Goal: Download file/media

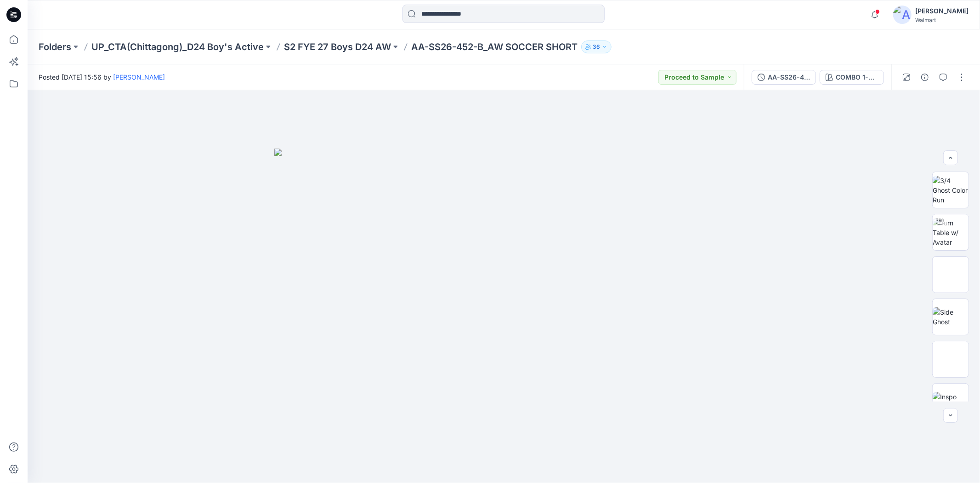
scroll to position [145, 0]
click at [685, 7] on div at bounding box center [504, 15] width 476 height 20
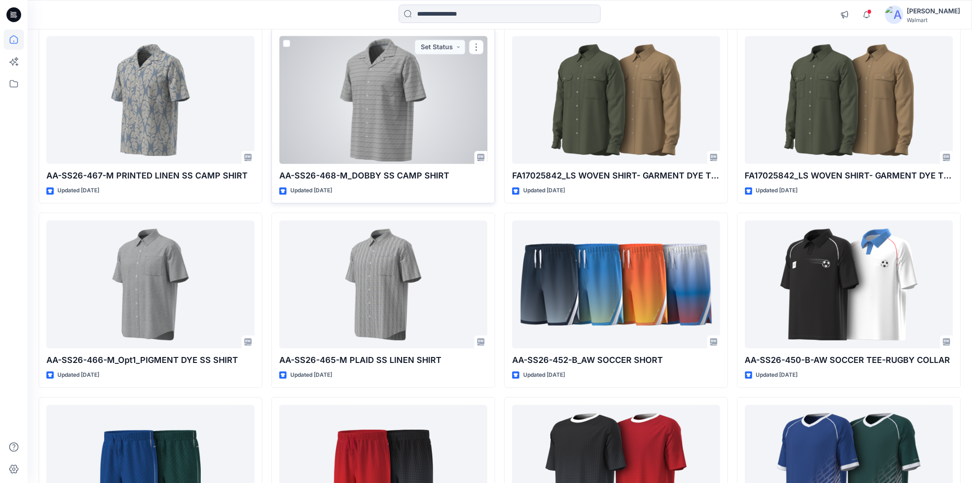
scroll to position [787, 0]
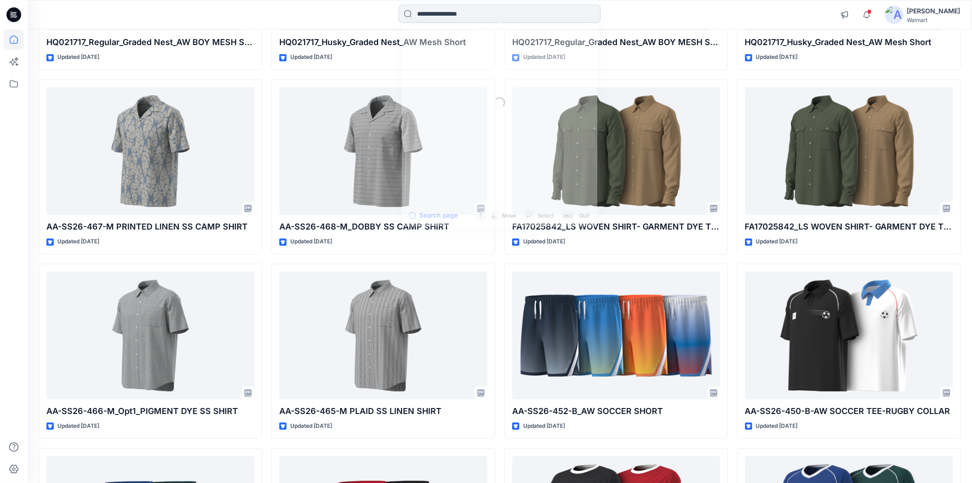
click at [425, 11] on input at bounding box center [500, 14] width 202 height 18
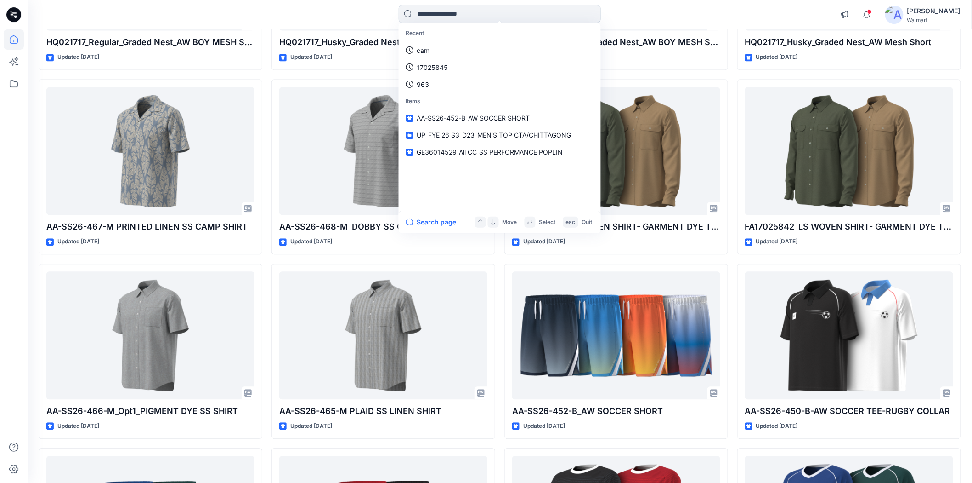
paste input "********"
type input "********"
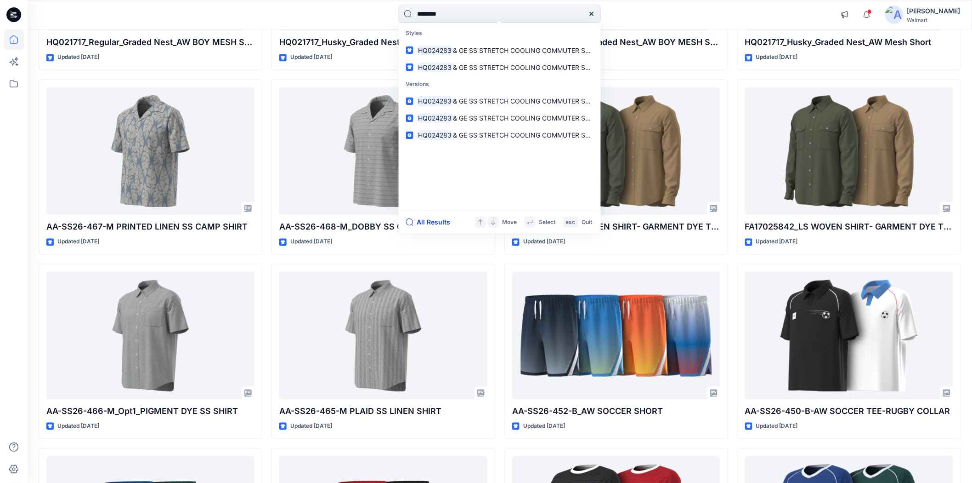
click at [434, 219] on button "All Results" at bounding box center [431, 221] width 51 height 11
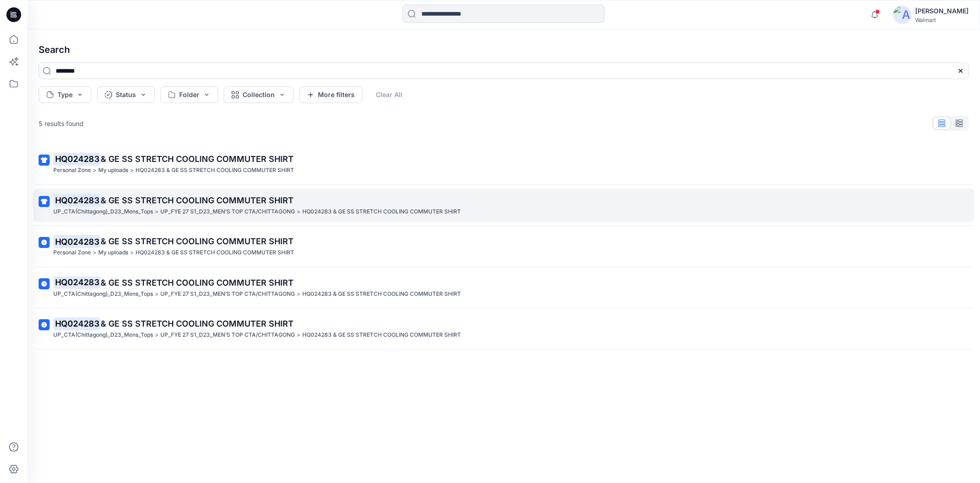
click at [121, 205] on p "HQ024283 & GE SS STRETCH COOLING COMMUTER SHIRT" at bounding box center [502, 200] width 899 height 13
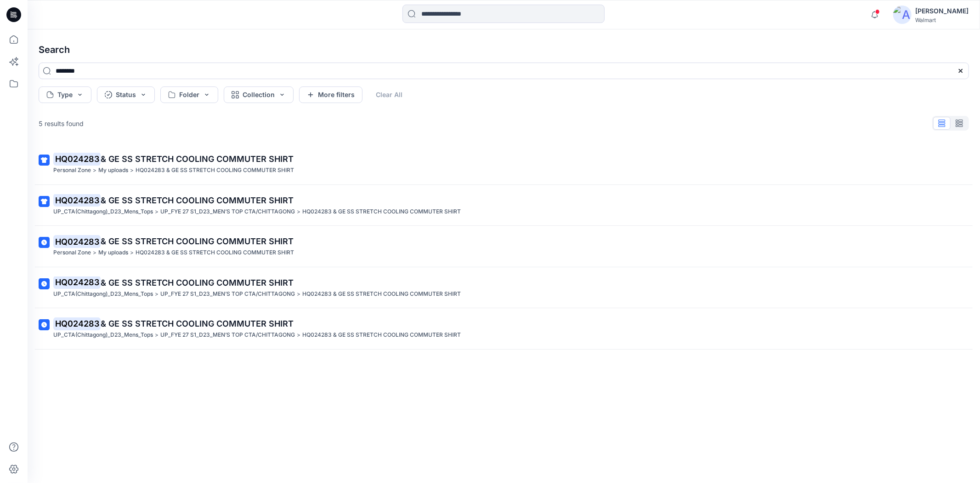
click at [12, 16] on icon at bounding box center [12, 15] width 3 height 0
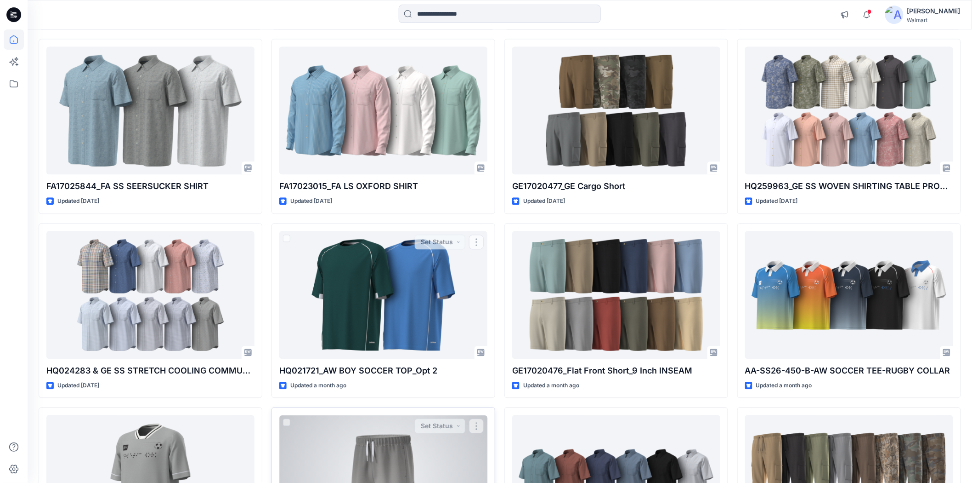
scroll to position [2445, 0]
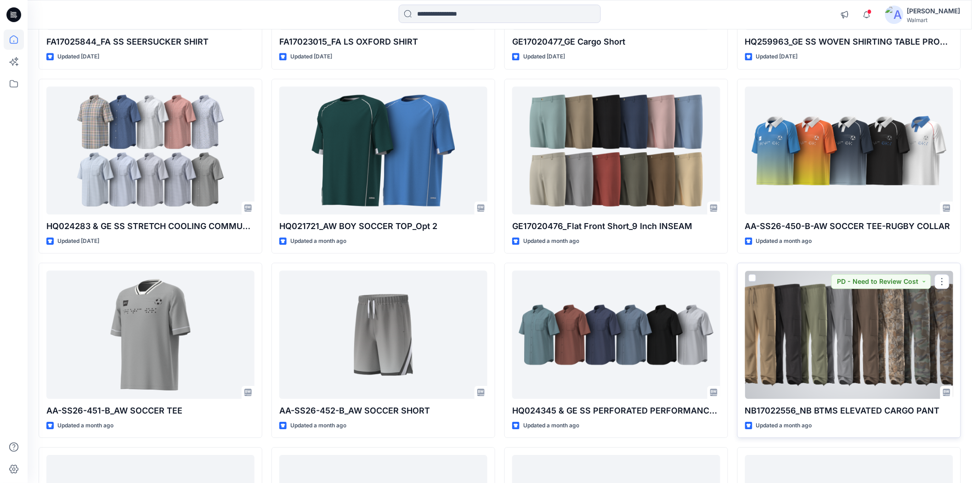
drag, startPoint x: 799, startPoint y: 360, endPoint x: 960, endPoint y: 380, distance: 162.1
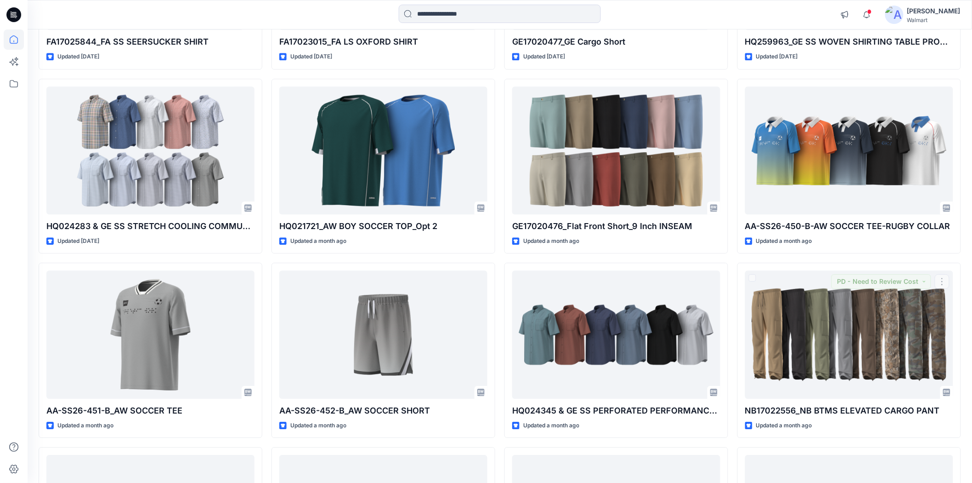
drag, startPoint x: 960, startPoint y: 380, endPoint x: 967, endPoint y: 425, distance: 45.7
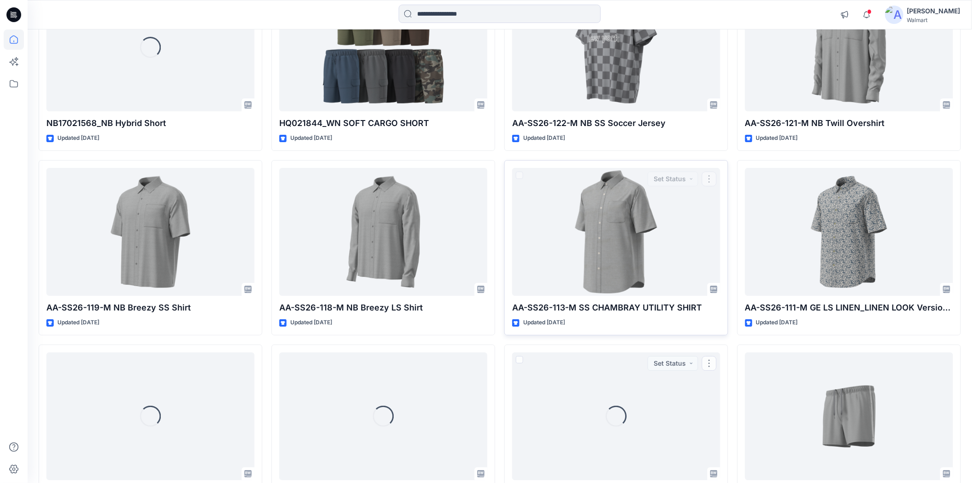
scroll to position [4001, 0]
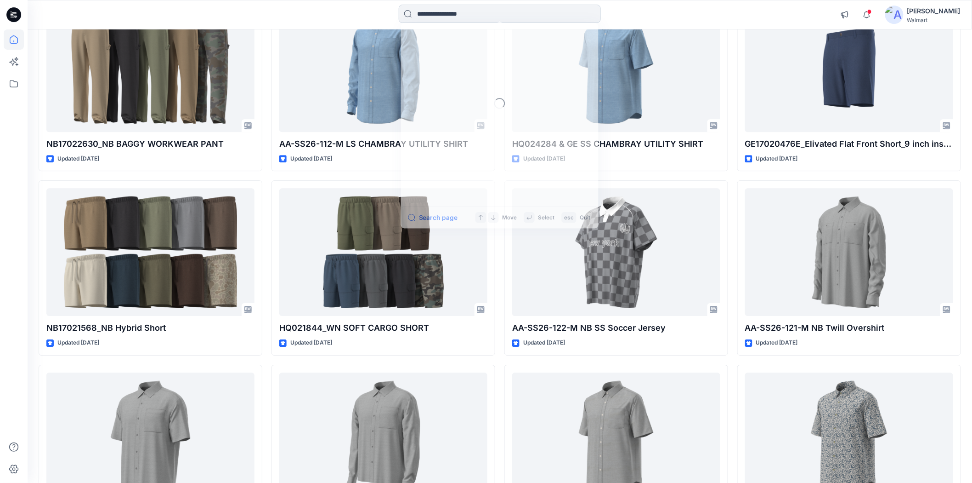
click at [416, 15] on input at bounding box center [500, 14] width 202 height 18
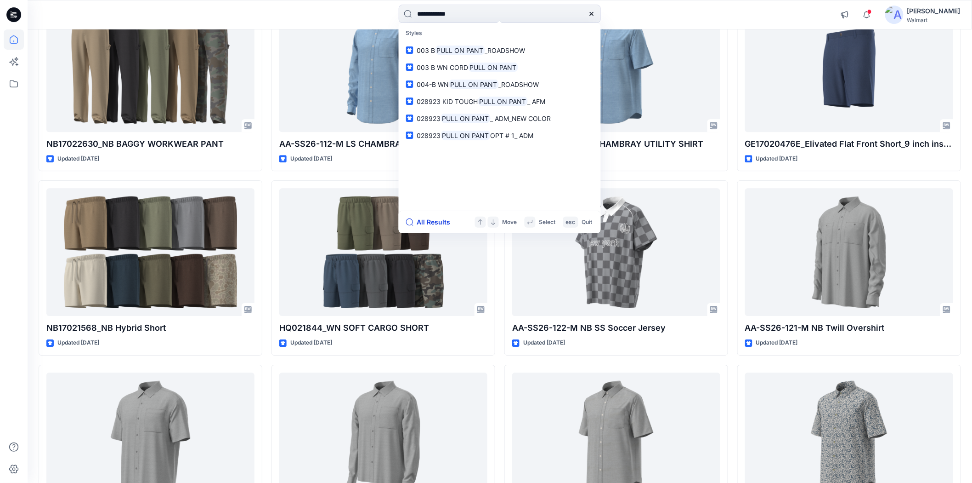
type input "**********"
click at [442, 218] on button "All Results" at bounding box center [431, 221] width 51 height 11
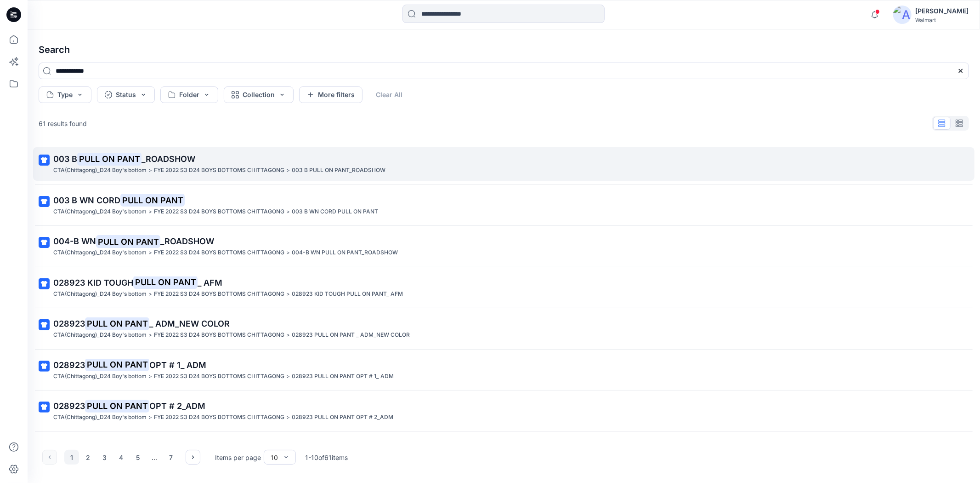
click at [161, 165] on p "003 B PULL ON PANT _ROADSHOW" at bounding box center [502, 159] width 899 height 13
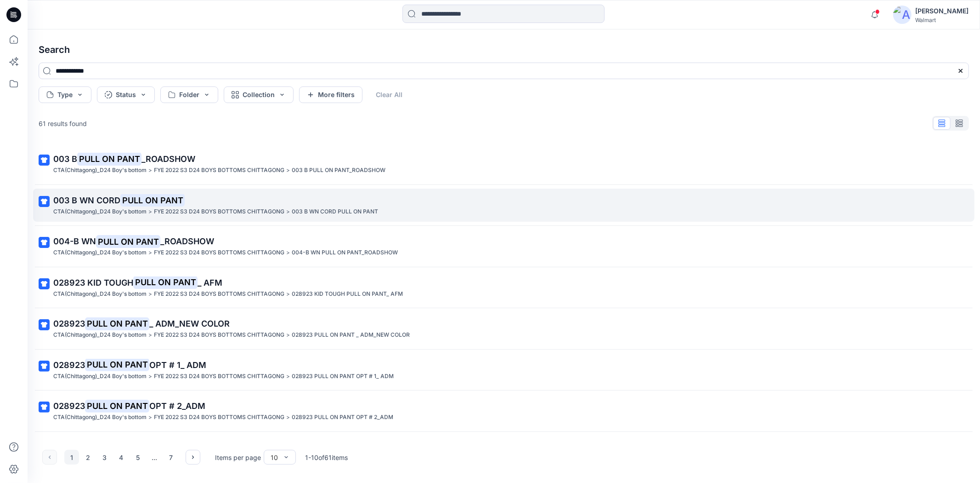
click at [168, 210] on p "FYE 2022 S3 D24 BOYS BOTTOMS CHITTAGONG" at bounding box center [219, 212] width 131 height 10
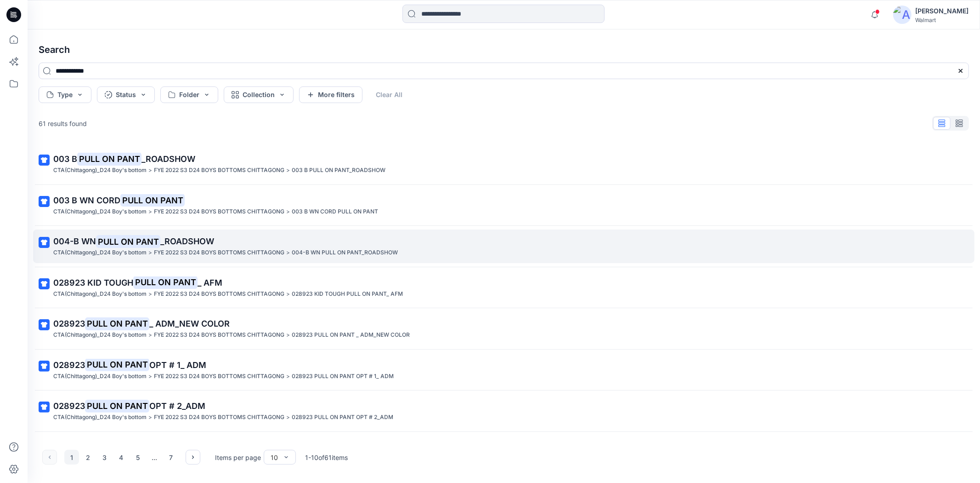
click at [170, 247] on p "004-B WN PULL ON PANT _ROADSHOW" at bounding box center [502, 241] width 899 height 13
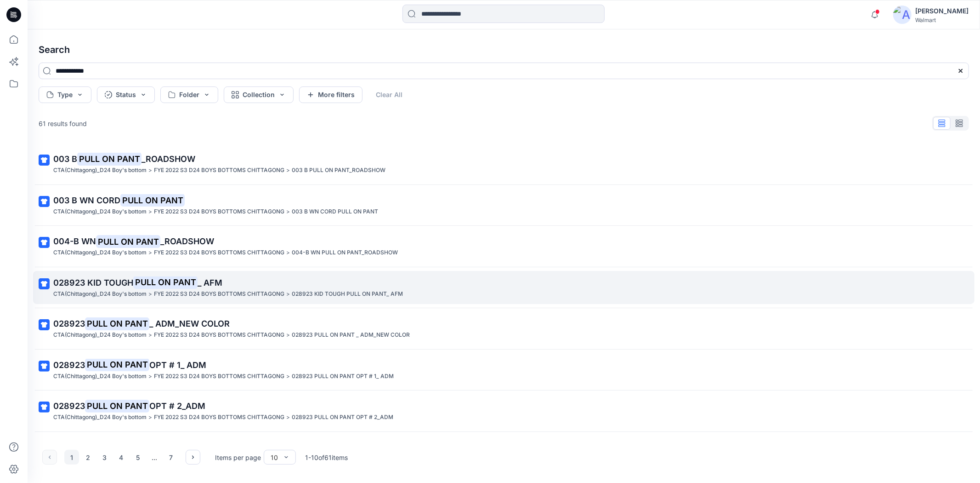
click at [170, 281] on mark "PULL ON PANT" at bounding box center [165, 282] width 64 height 13
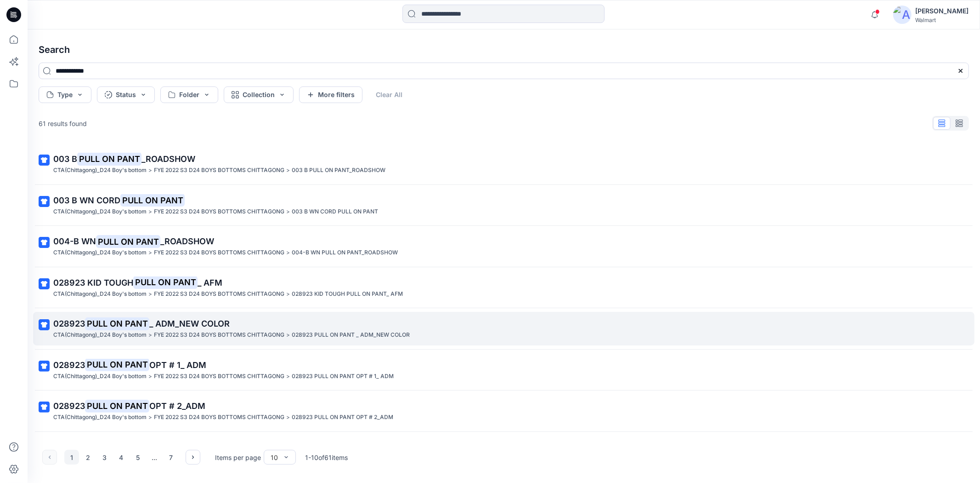
click at [165, 322] on span "_ ADM_NEW COLOR" at bounding box center [189, 323] width 80 height 10
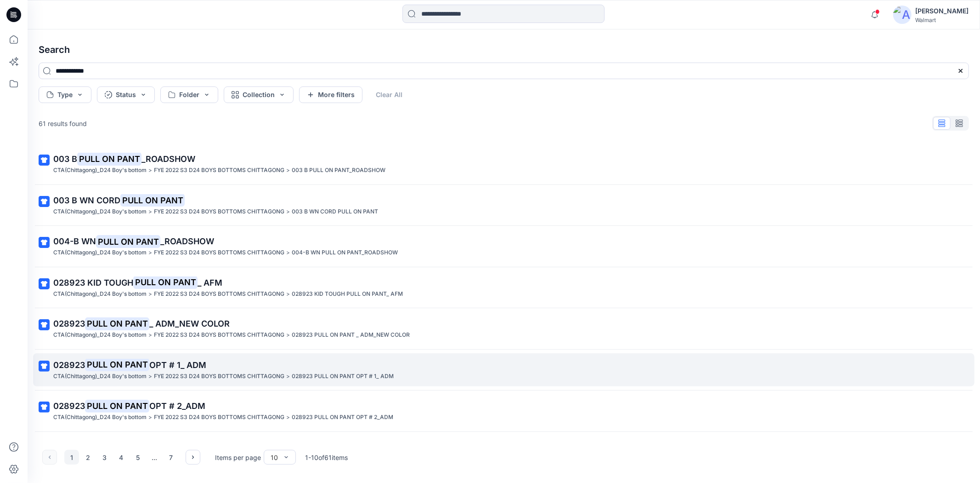
click at [159, 366] on span "OPT # 1_ ADM" at bounding box center [177, 365] width 57 height 10
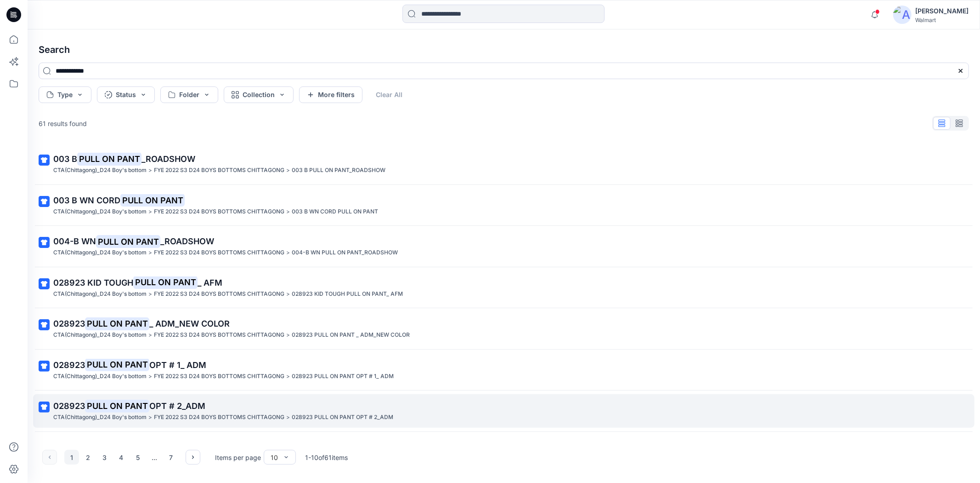
click at [165, 410] on span "OPT # 2_ADM" at bounding box center [177, 406] width 56 height 10
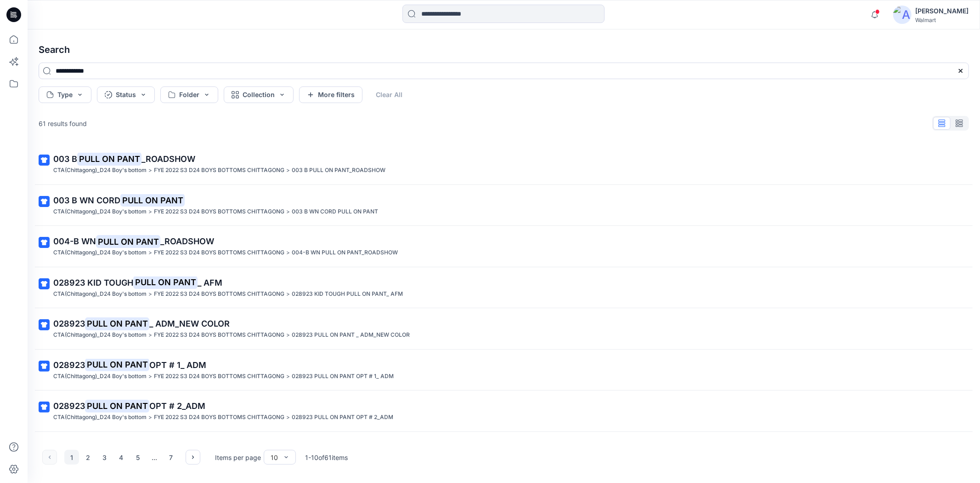
click at [22, 10] on div at bounding box center [13, 14] width 29 height 29
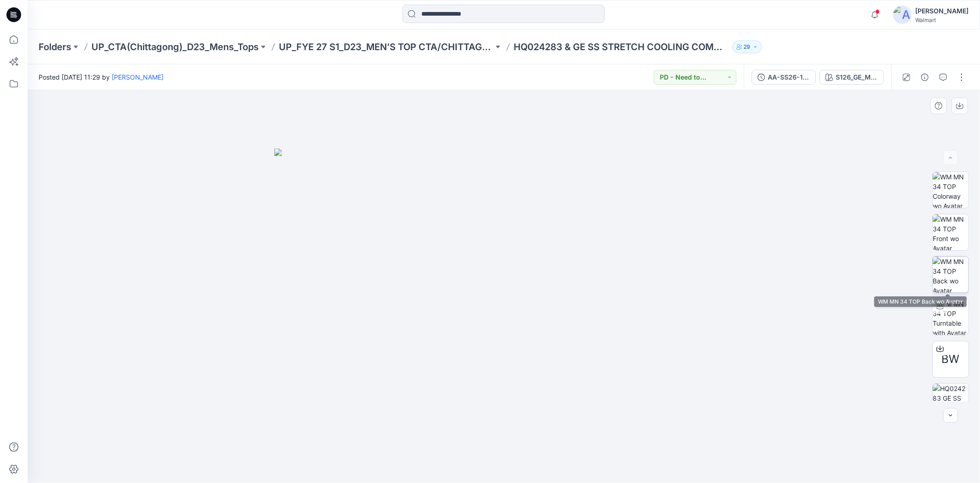
scroll to position [60, 0]
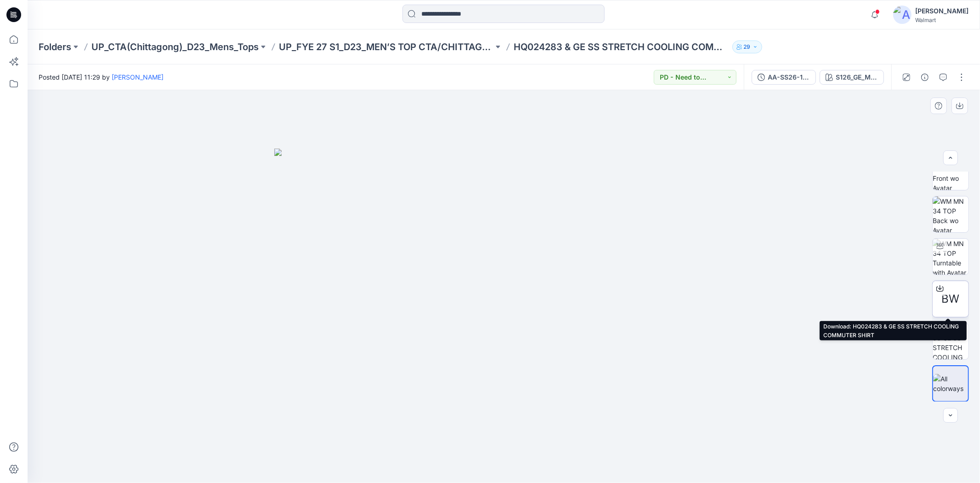
click at [949, 302] on span "BW" at bounding box center [951, 298] width 18 height 17
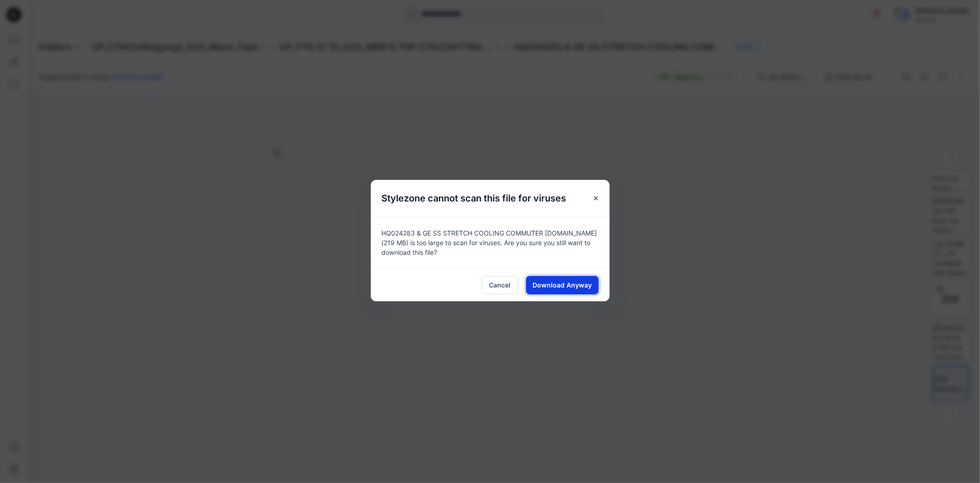
click at [585, 286] on span "Download Anyway" at bounding box center [562, 285] width 59 height 10
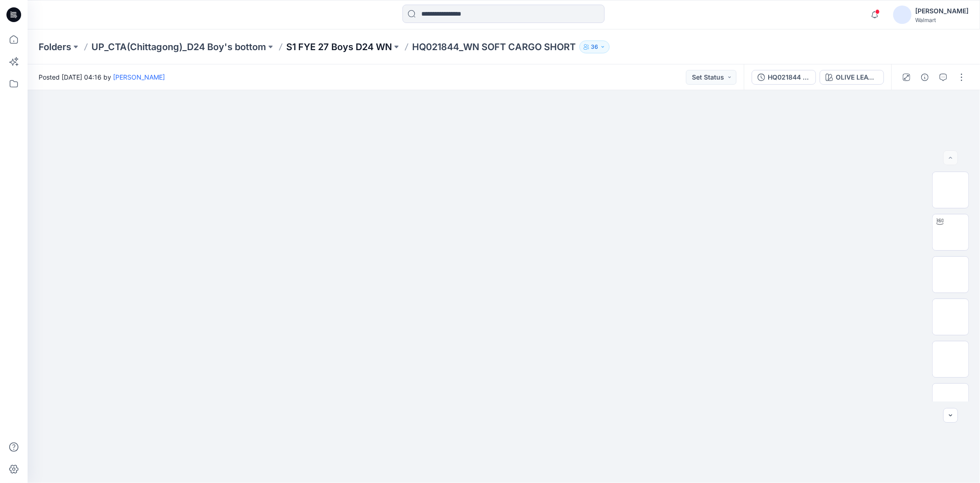
click at [382, 44] on p "S1 FYE 27 Boys D24 WN" at bounding box center [339, 46] width 106 height 13
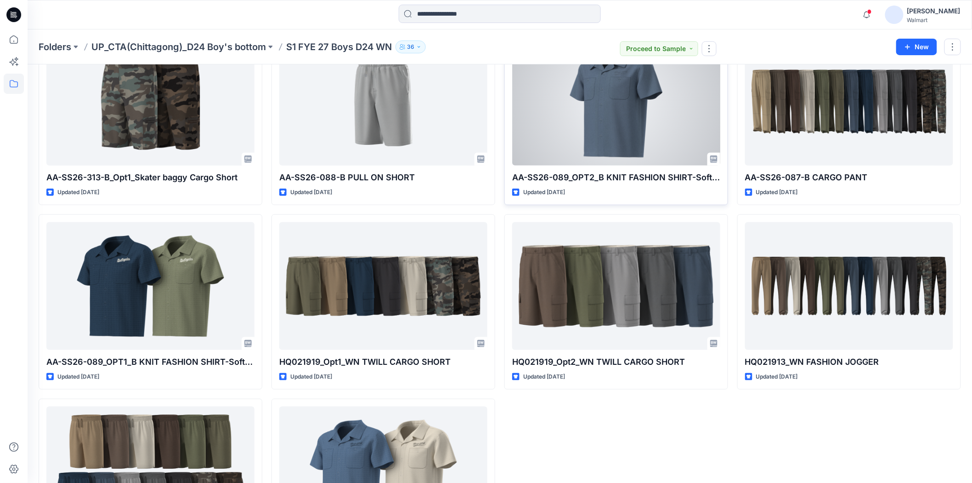
scroll to position [308, 0]
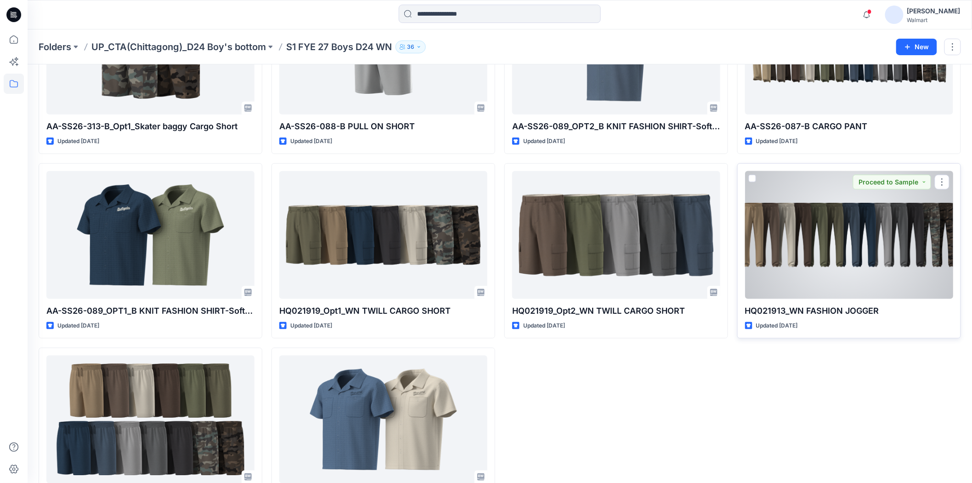
click at [869, 264] on div at bounding box center [849, 235] width 208 height 128
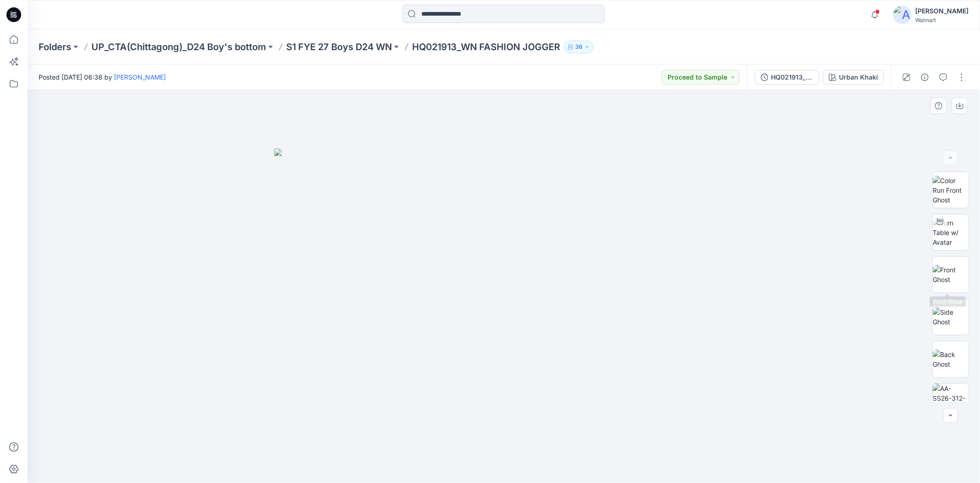
scroll to position [145, 0]
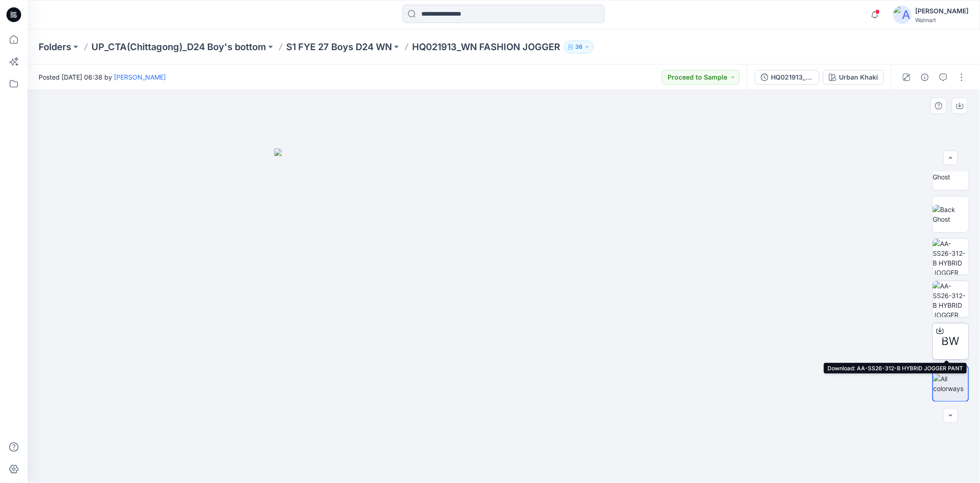
click at [946, 330] on div "BW" at bounding box center [950, 341] width 37 height 37
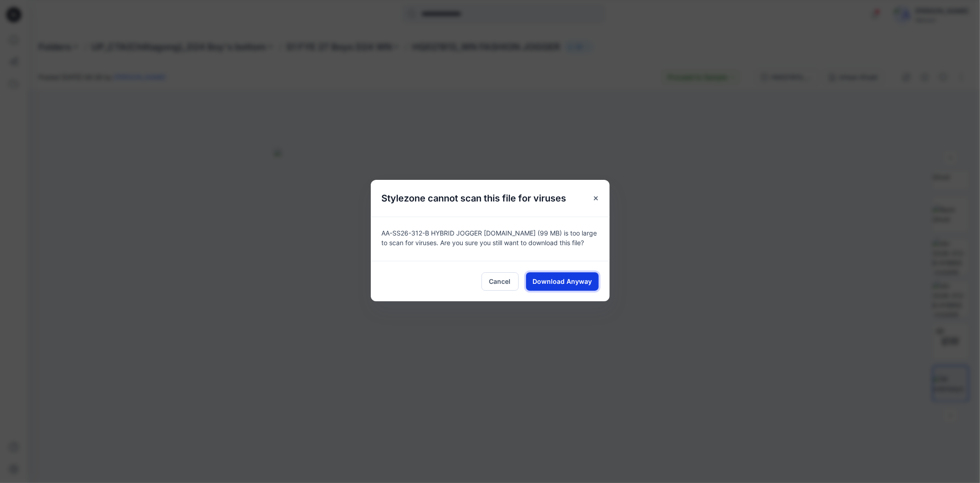
click at [551, 278] on span "Download Anyway" at bounding box center [562, 281] width 59 height 10
